Goal: Task Accomplishment & Management: Complete application form

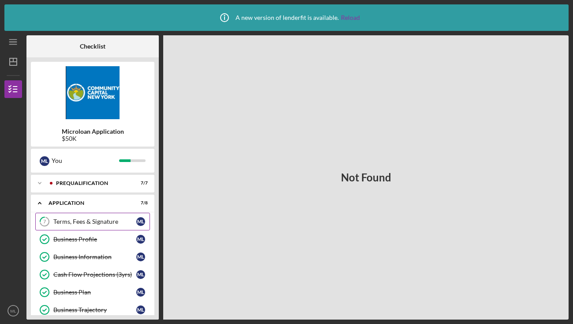
click at [94, 222] on div "Terms, Fees & Signature" at bounding box center [94, 221] width 83 height 7
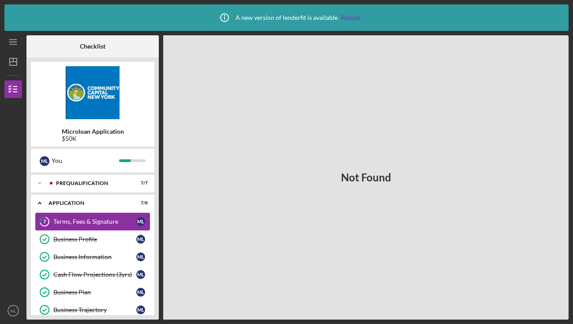
click at [90, 223] on div "Terms, Fees & Signature" at bounding box center [94, 221] width 83 height 7
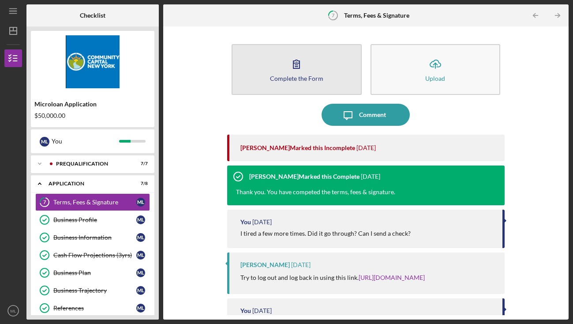
click at [293, 69] on icon "button" at bounding box center [297, 64] width 22 height 22
click at [318, 80] on div "Complete the Form" at bounding box center [296, 78] width 53 height 7
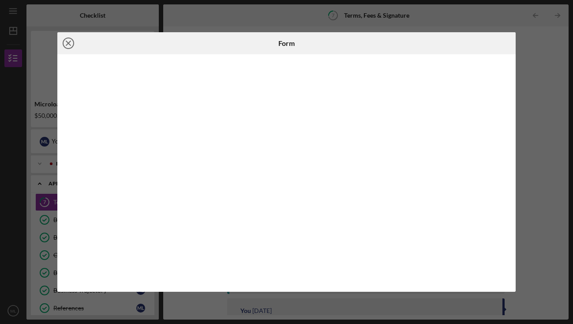
click at [67, 42] on line at bounding box center [68, 43] width 4 height 4
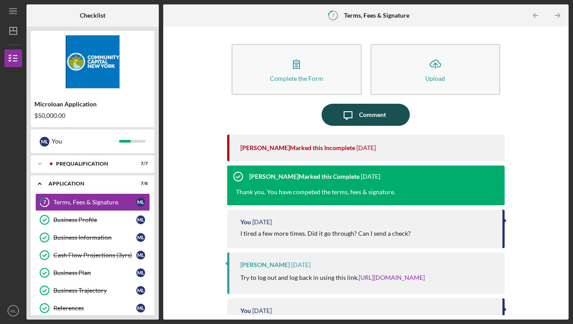
click at [363, 115] on div "Comment" at bounding box center [372, 115] width 27 height 22
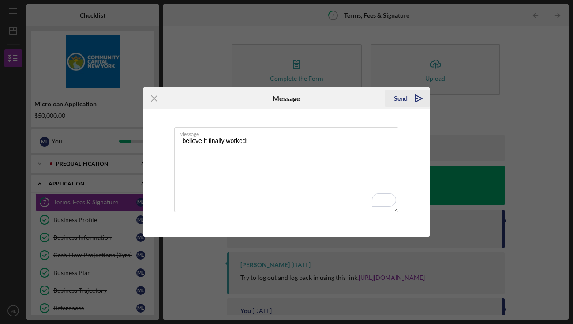
type textarea "I believe it finally worked!"
click at [405, 95] on div "Send" at bounding box center [401, 99] width 14 height 18
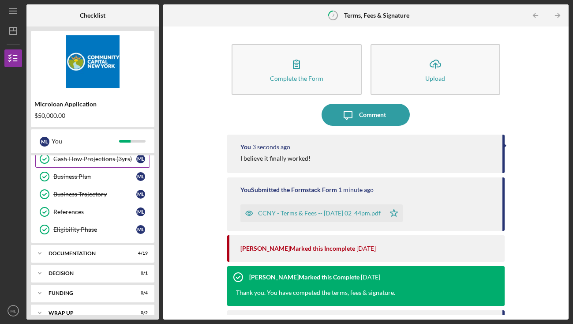
scroll to position [98, 0]
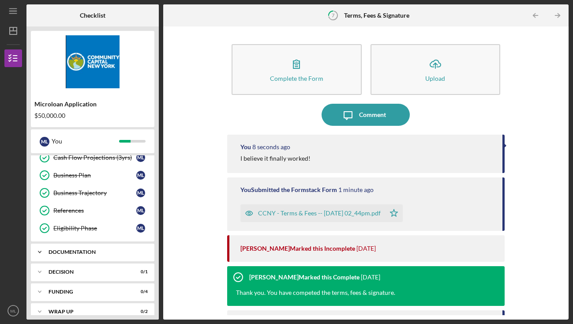
click at [86, 253] on div "Documentation" at bounding box center [96, 251] width 95 height 5
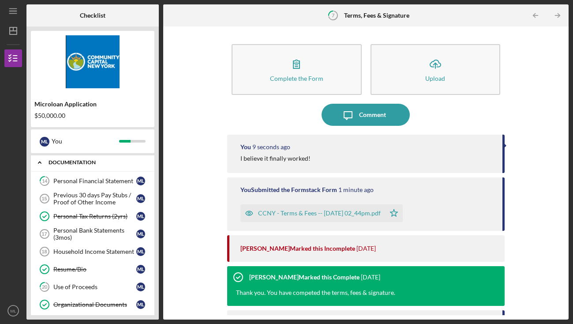
scroll to position [176, 0]
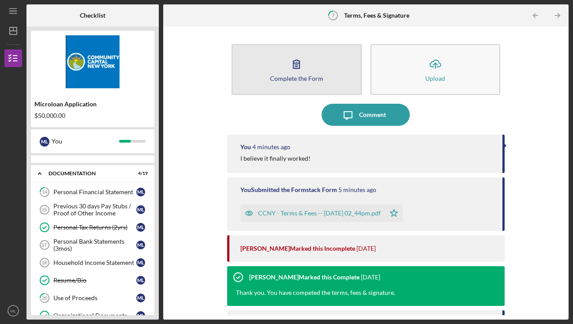
click at [301, 68] on icon "button" at bounding box center [297, 64] width 22 height 22
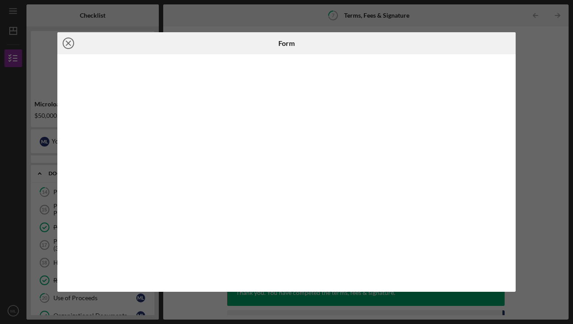
click at [66, 41] on line at bounding box center [68, 43] width 4 height 4
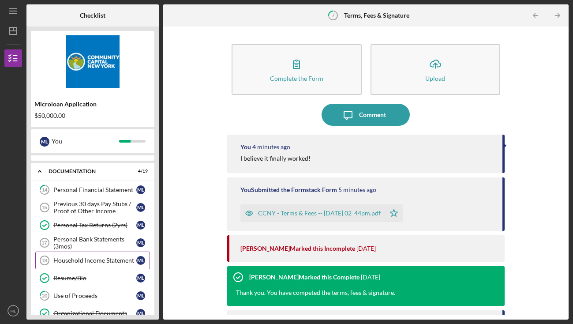
scroll to position [179, 0]
click at [98, 208] on div "Previous 30 days Pay Stubs / Proof of Other Income" at bounding box center [94, 207] width 83 height 14
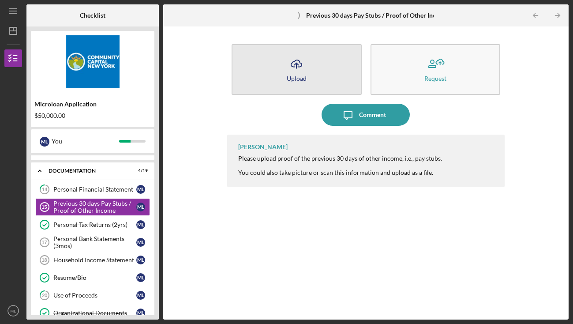
click at [312, 63] on button "Icon/Upload Upload" at bounding box center [297, 69] width 130 height 51
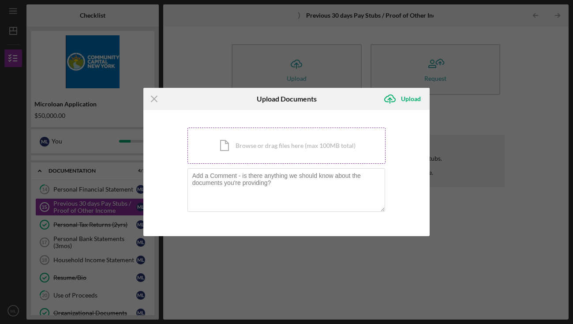
click at [275, 156] on div "Icon/Document Browse or drag files here (max 100MB total) Tap to choose files o…" at bounding box center [287, 146] width 199 height 36
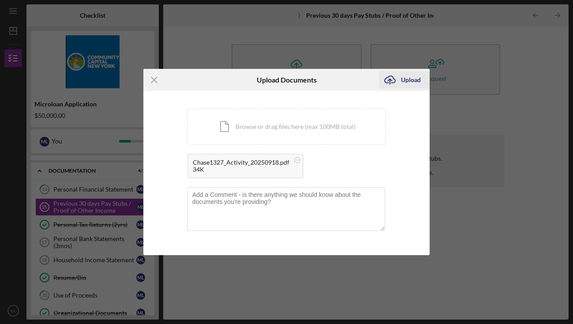
click at [405, 77] on div "Upload" at bounding box center [411, 80] width 20 height 18
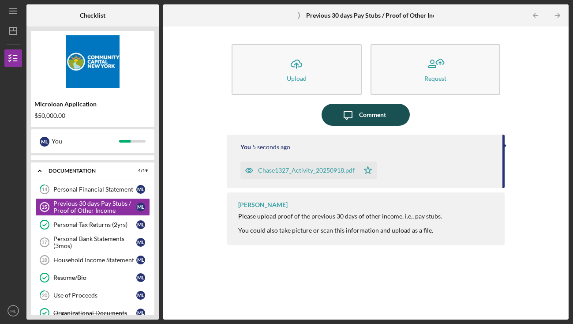
click at [370, 111] on div "Comment" at bounding box center [372, 115] width 27 height 22
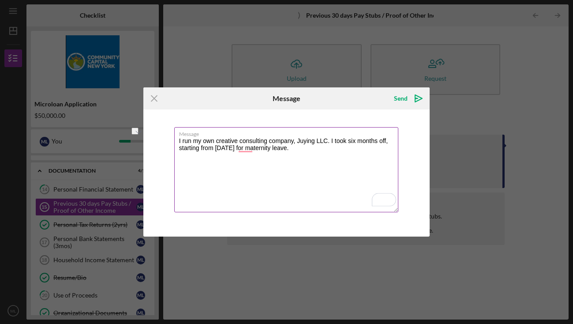
drag, startPoint x: 305, startPoint y: 150, endPoint x: 264, endPoint y: 150, distance: 40.6
click at [264, 150] on textarea "I run my own creative consulting company, Juying LLC. I took six months off, st…" at bounding box center [286, 169] width 225 height 85
drag, startPoint x: 390, startPoint y: 141, endPoint x: 358, endPoint y: 141, distance: 31.8
click at [358, 141] on textarea "I run my own creative consulting company, Juying LLC. I took six months off, st…" at bounding box center [286, 169] width 225 height 85
paste textarea "aternity leave"
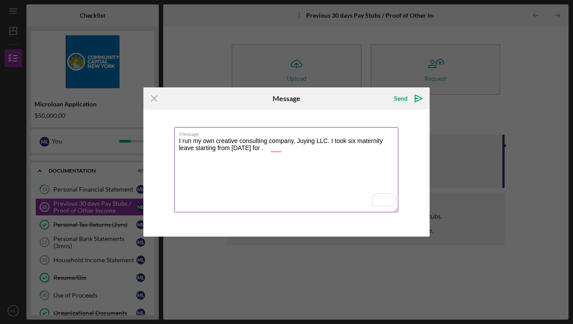
click at [283, 151] on textarea "I run my own creative consulting company, Juying LLC. I took six maternity leav…" at bounding box center [286, 169] width 225 height 85
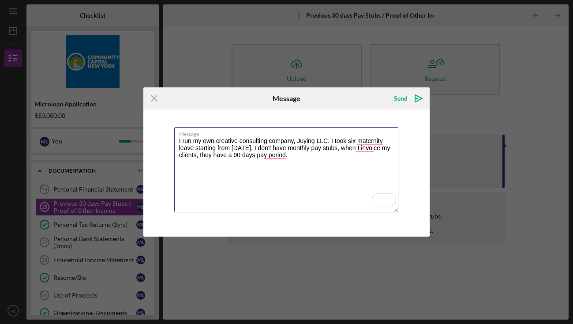
drag, startPoint x: 328, startPoint y: 159, endPoint x: 155, endPoint y: 141, distance: 173.1
click at [155, 141] on div "Message I run my own creative consulting company, Juying LLC. I took six matern…" at bounding box center [286, 172] width 287 height 127
click at [328, 157] on textarea "I run my own creative consulting company, Juying LLC. I took six maternity leav…" at bounding box center [286, 169] width 225 height 85
drag, startPoint x: 332, startPoint y: 158, endPoint x: 128, endPoint y: 117, distance: 208.4
click at [128, 117] on div "Icon/Menu Close Message Send Icon/icon-invite-send Message I run my own creativ…" at bounding box center [286, 162] width 573 height 324
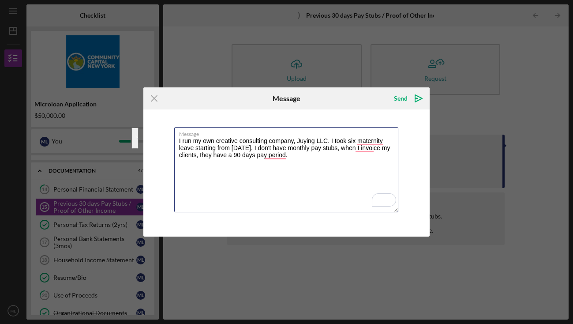
paste textarea "began maternity leave in [DATE] and have been on leave for six months. Because …"
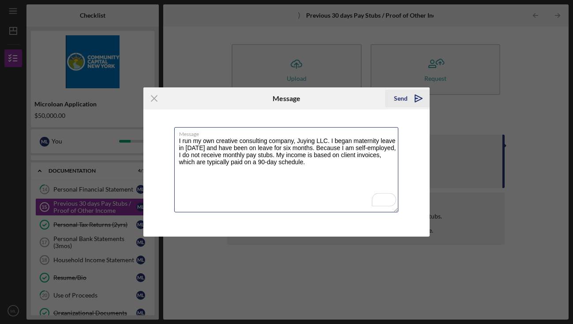
type textarea "I run my own creative consulting company, Juying LLC. I began maternity leave i…"
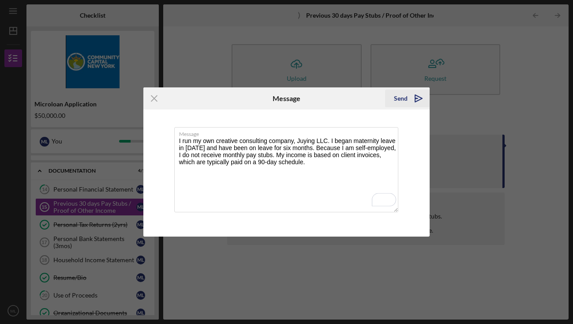
click at [401, 99] on div "Send" at bounding box center [401, 99] width 14 height 18
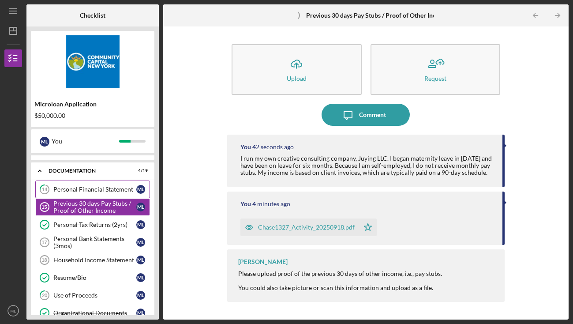
click at [112, 193] on link "14 Personal Financial Statement M L" at bounding box center [92, 190] width 115 height 18
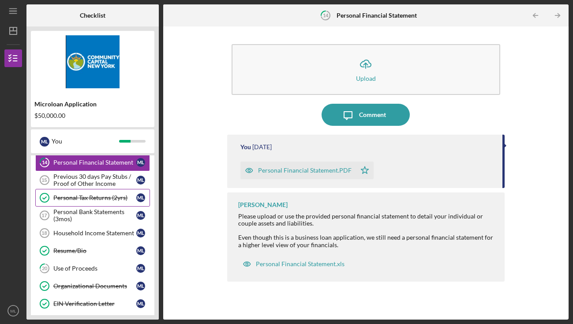
scroll to position [207, 0]
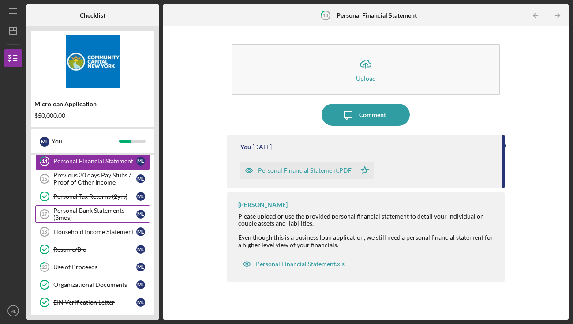
click at [112, 216] on div "Personal Bank Statements (3mos)" at bounding box center [94, 214] width 83 height 14
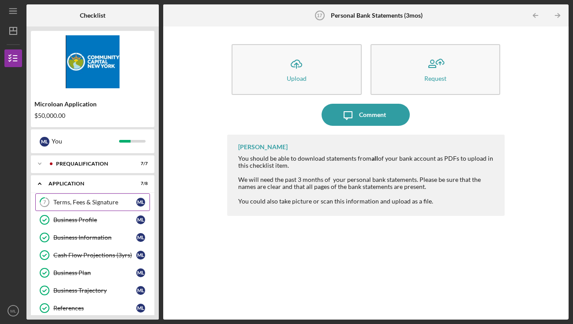
click at [106, 207] on link "7 Terms, Fees & Signature M L" at bounding box center [92, 202] width 115 height 18
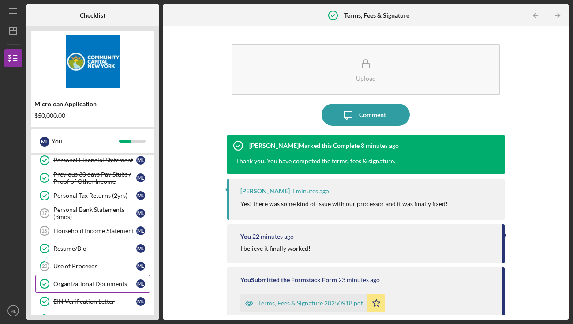
scroll to position [206, 0]
